Goal: Information Seeking & Learning: Understand process/instructions

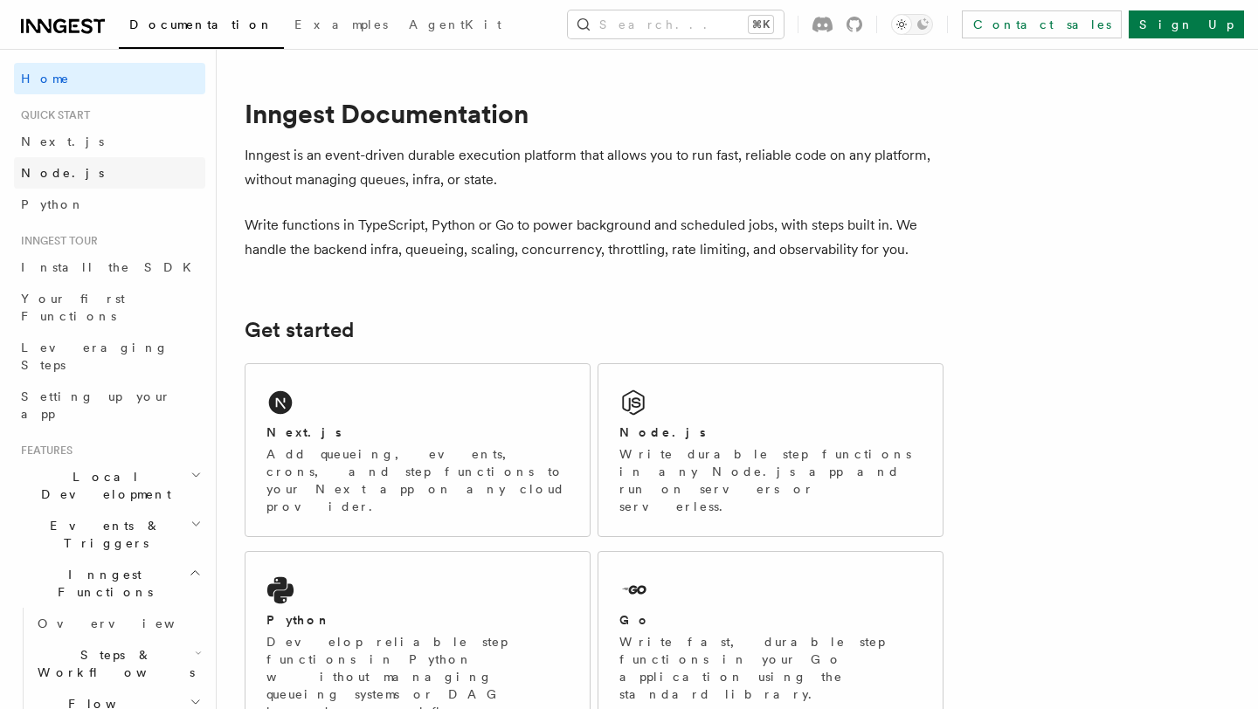
click at [80, 170] on link "Node.js" at bounding box center [109, 172] width 191 height 31
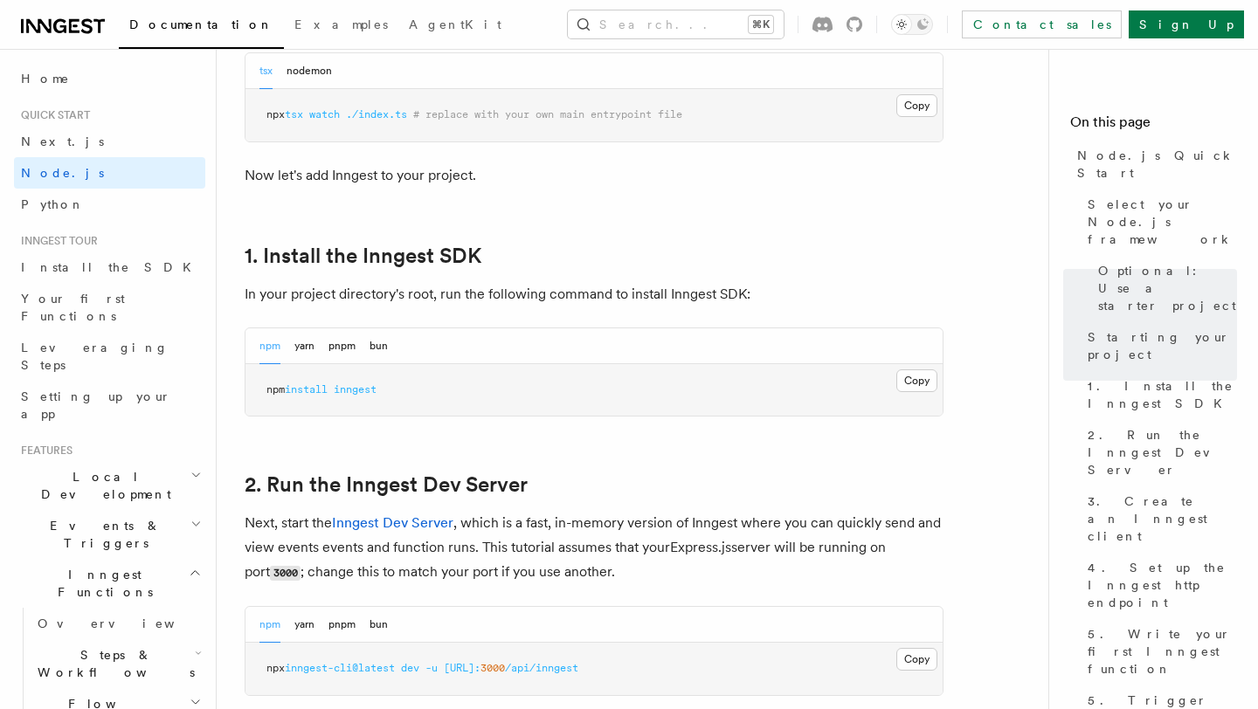
scroll to position [990, 0]
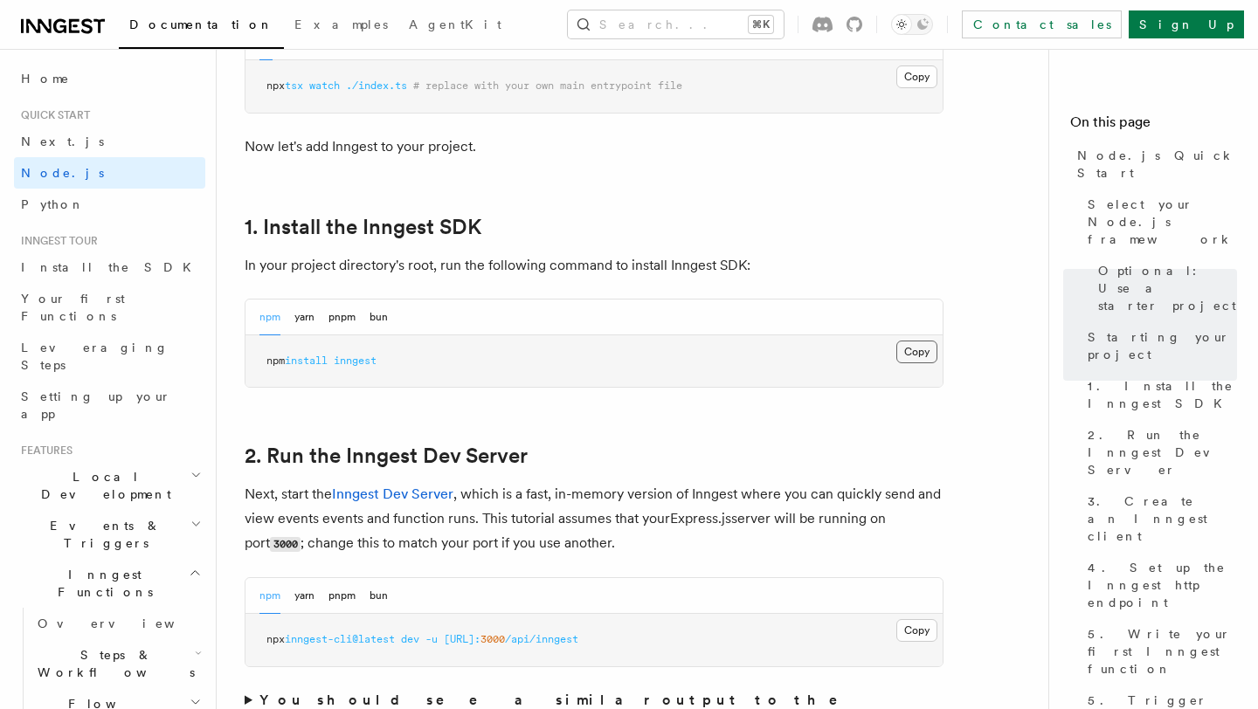
click at [914, 350] on button "Copy Copied" at bounding box center [916, 352] width 41 height 23
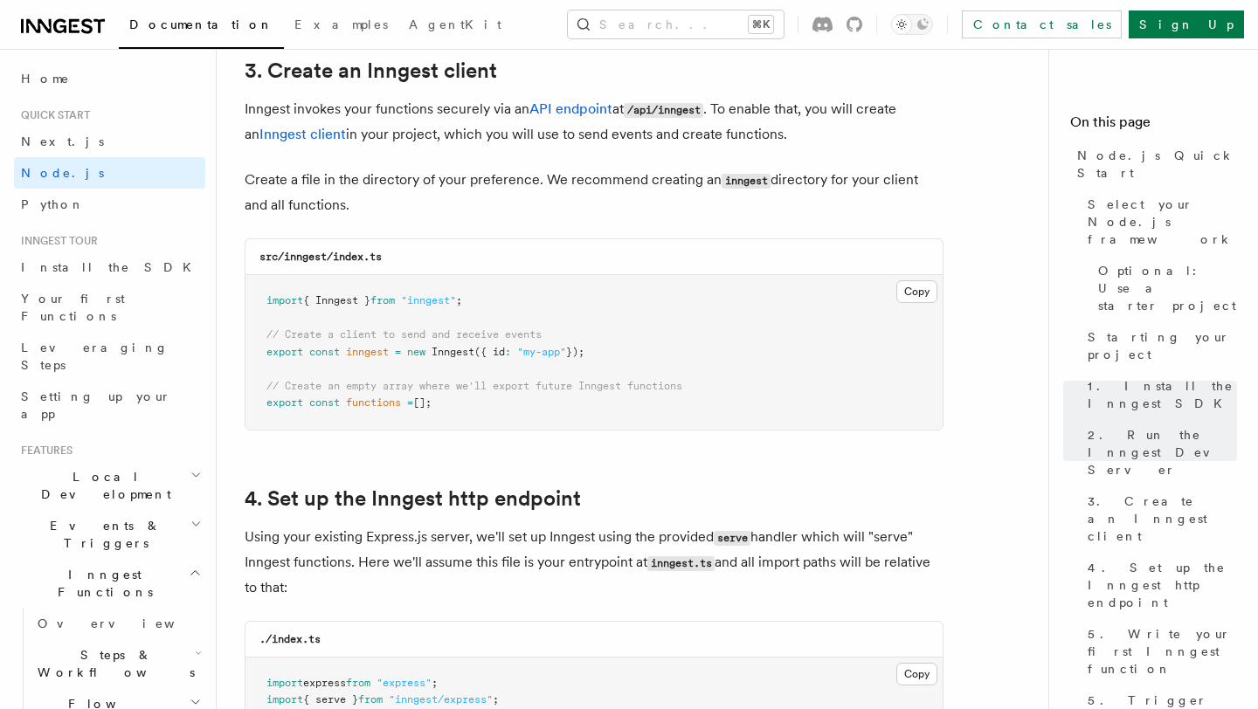
scroll to position [2241, 0]
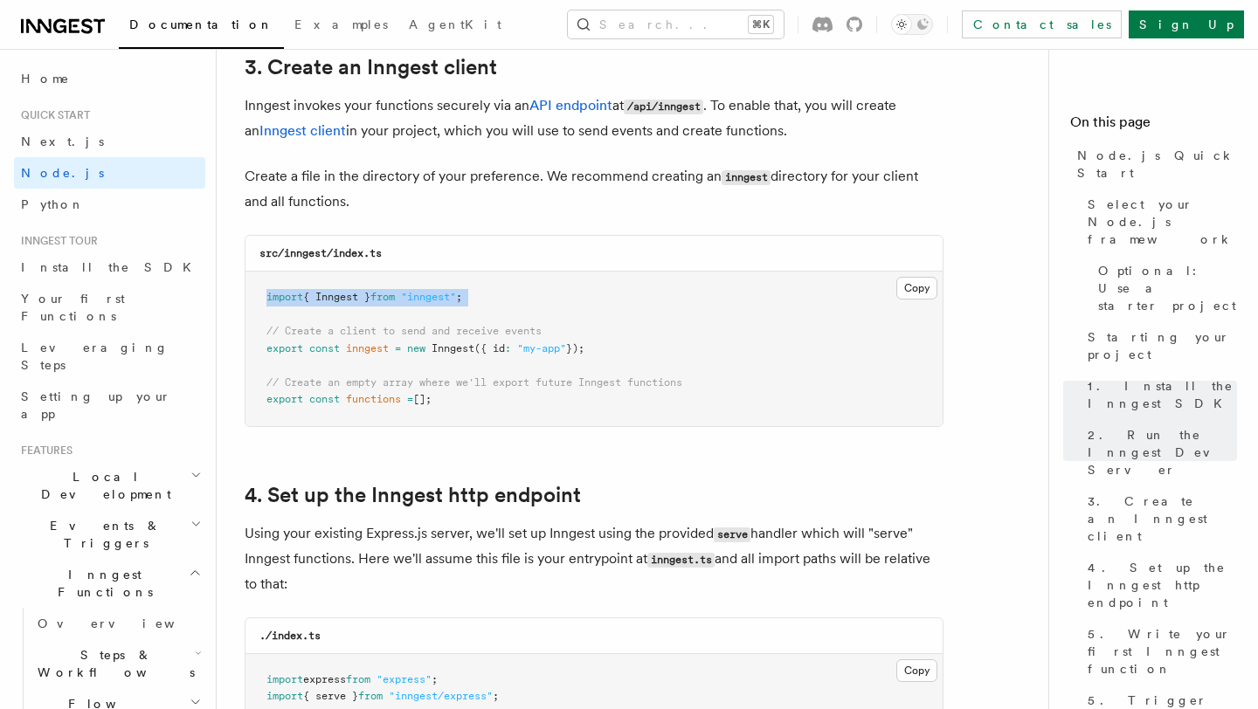
drag, startPoint x: 265, startPoint y: 294, endPoint x: 491, endPoint y: 313, distance: 227.0
click at [491, 313] on pre "import { Inngest } from "inngest" ; // Create a client to send and receive even…" at bounding box center [593, 349] width 697 height 155
copy code "import { Inngest } from "inngest" ;"
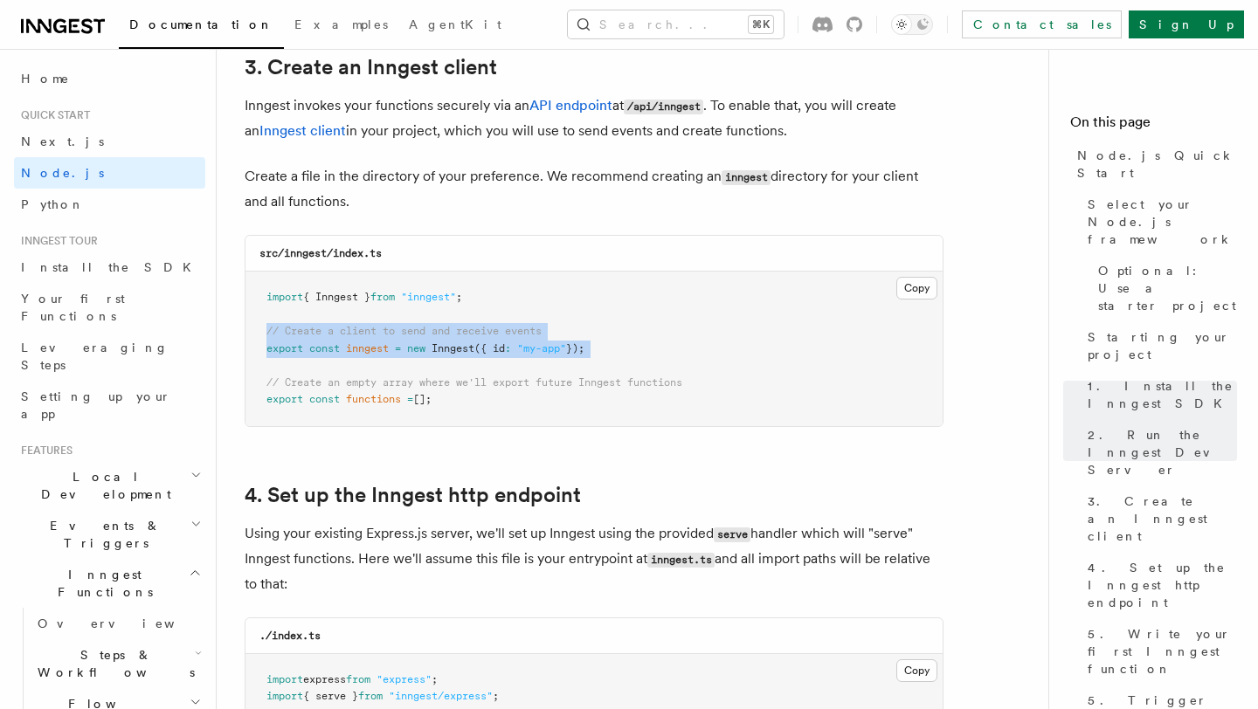
drag, startPoint x: 267, startPoint y: 328, endPoint x: 548, endPoint y: 359, distance: 282.0
click at [547, 358] on pre "import { Inngest } from "inngest" ; // Create a client to send and receive even…" at bounding box center [593, 349] width 697 height 155
copy code "// Create a client to send and receive events export const inngest = new Innges…"
drag, startPoint x: 263, startPoint y: 374, endPoint x: 478, endPoint y: 405, distance: 217.2
click at [478, 405] on pre "import { Inngest } from "inngest" ; // Create a client to send and receive even…" at bounding box center [593, 349] width 697 height 155
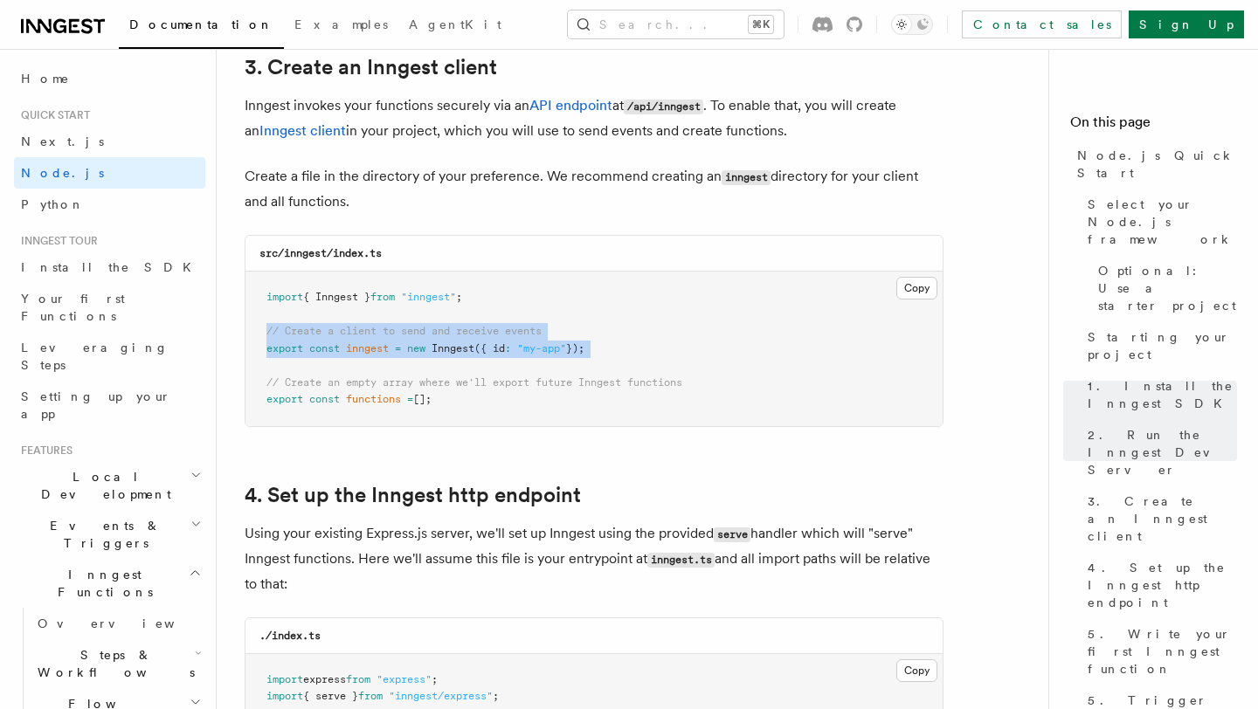
copy code "// Create an empty array where we'll export future Inngest functions export con…"
click at [711, 286] on pre "import { Inngest } from "inngest" ; // Create a client to send and receive even…" at bounding box center [593, 349] width 697 height 155
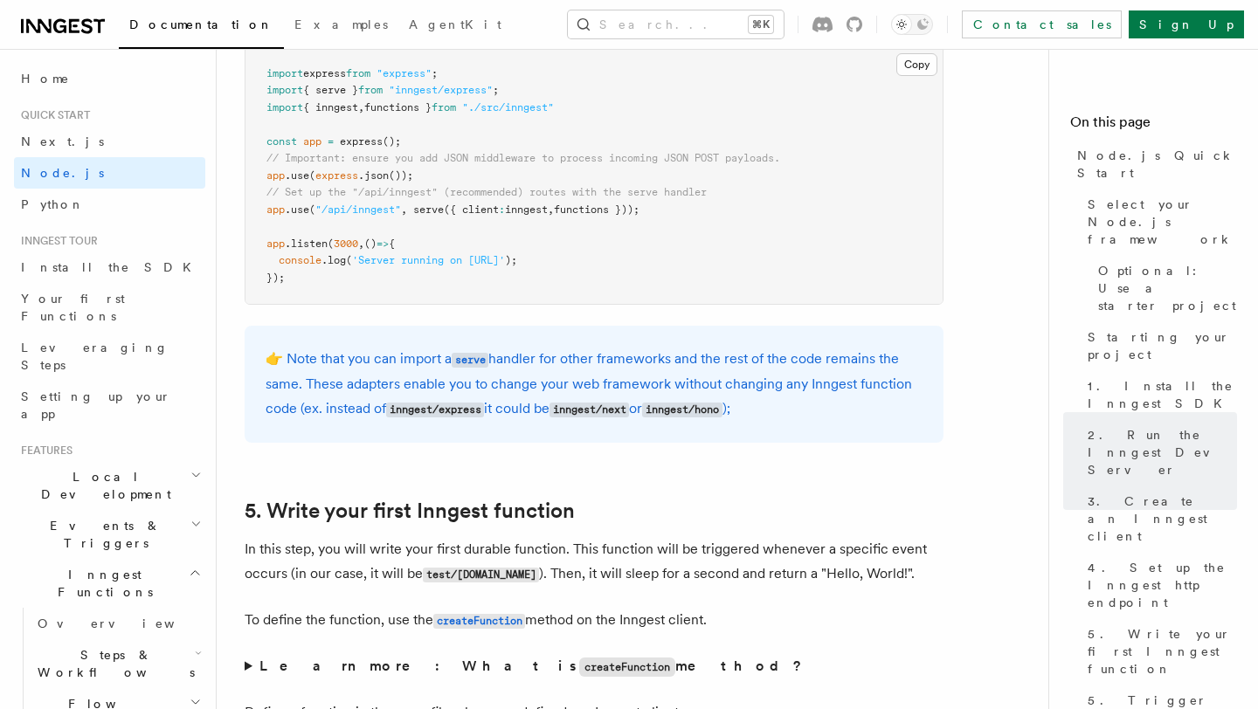
scroll to position [2837, 0]
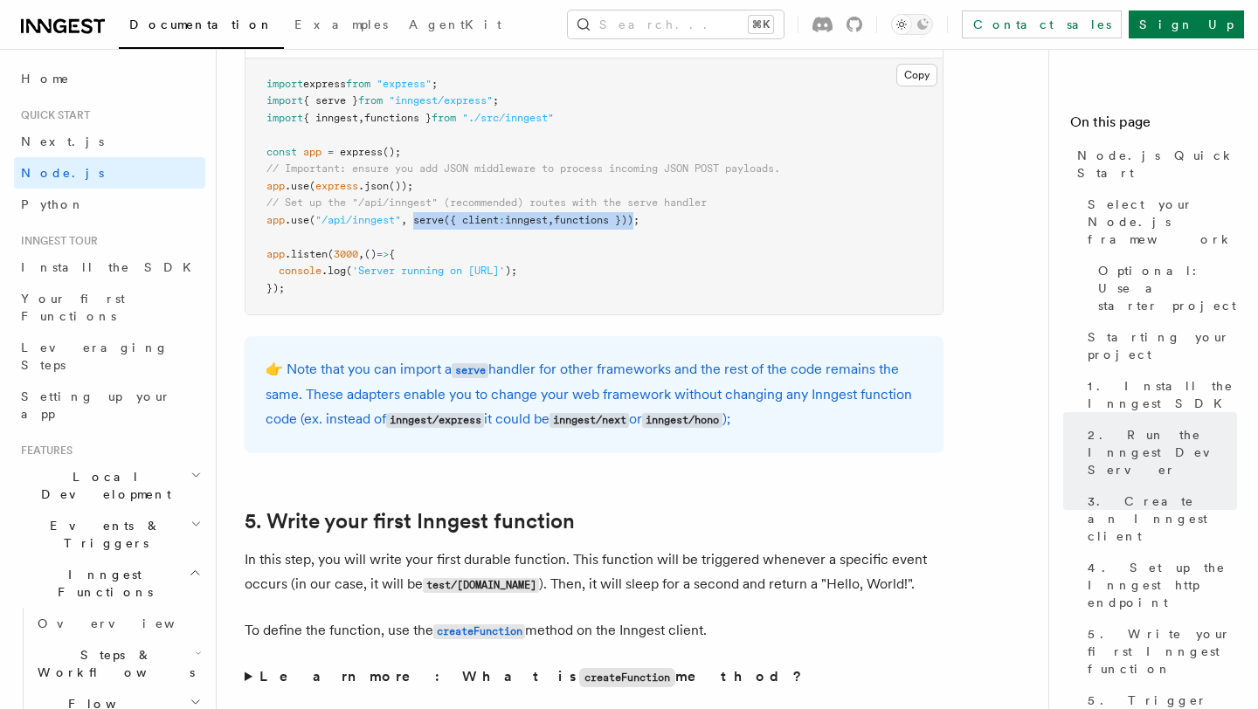
drag, startPoint x: 420, startPoint y: 220, endPoint x: 651, endPoint y: 216, distance: 230.6
click at [639, 216] on span "app .use ( "/api/inngest" , serve ({ client : inngest , functions }));" at bounding box center [452, 220] width 373 height 12
copy span "serve ({ client : inngest , functions })"
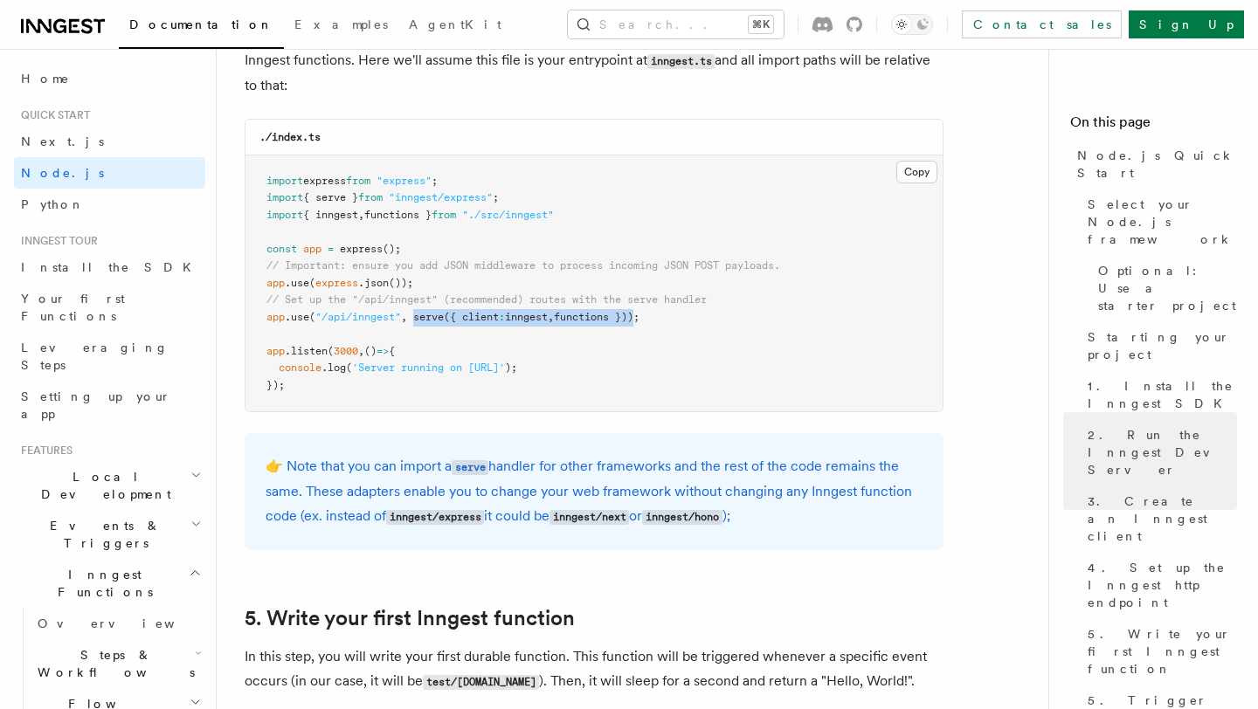
scroll to position [2738, 0]
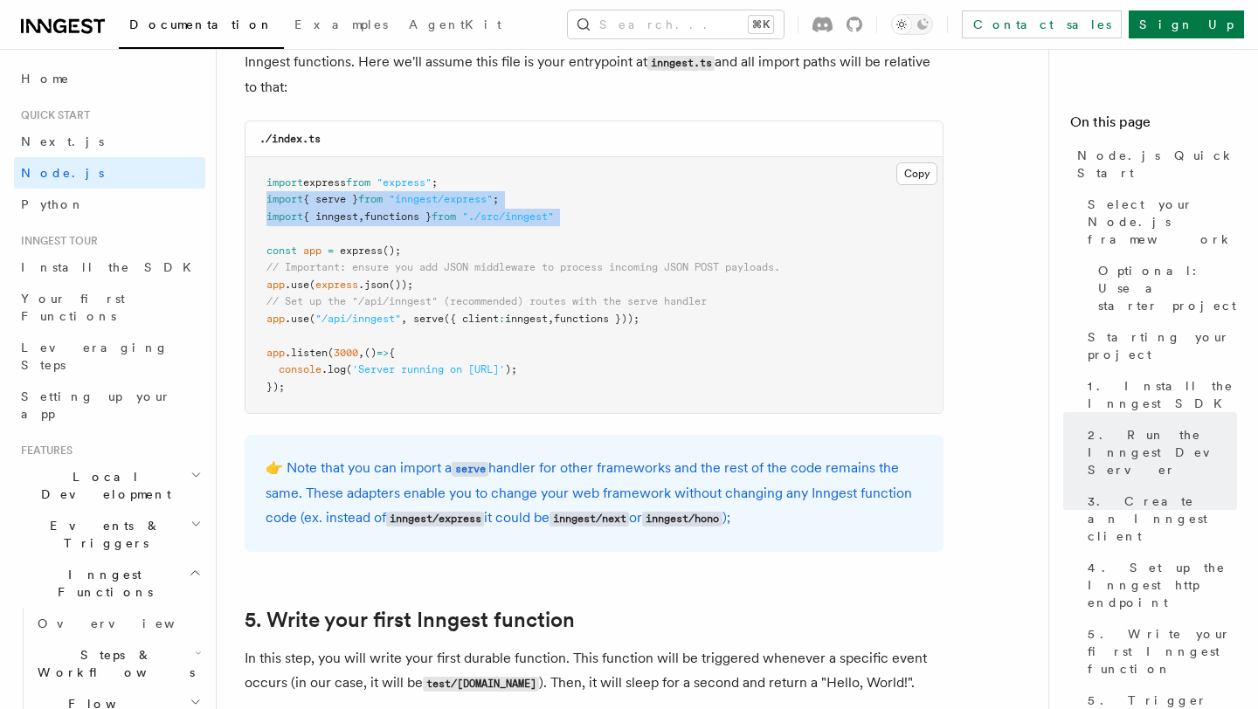
drag, startPoint x: 265, startPoint y: 200, endPoint x: 576, endPoint y: 242, distance: 314.6
click at [576, 242] on pre "import express from "express" ; import { serve } from "inngest/express" ; impor…" at bounding box center [593, 285] width 697 height 257
copy code "import { serve } from "inngest/express" ; import { inngest , functions } from "…"
